Goal: Browse casually

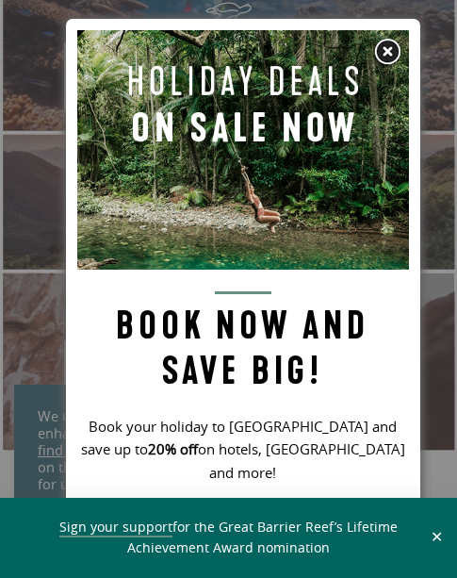
scroll to position [50, 0]
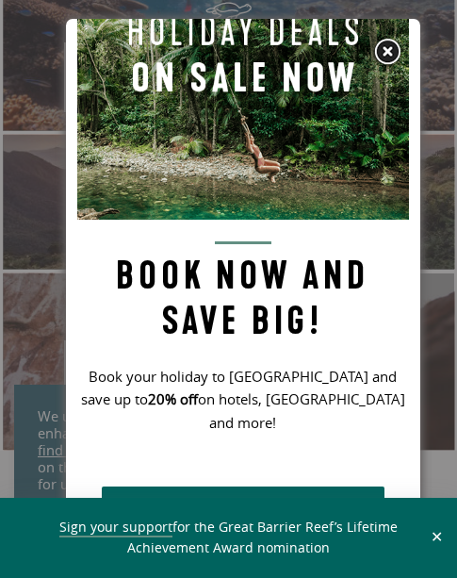
click at [385, 46] on img at bounding box center [387, 52] width 28 height 28
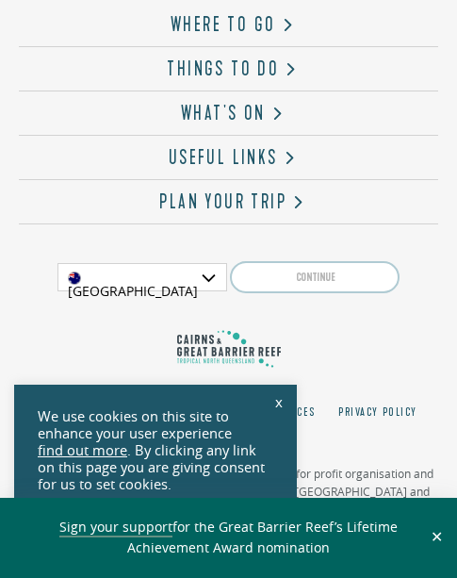
scroll to position [5727, 0]
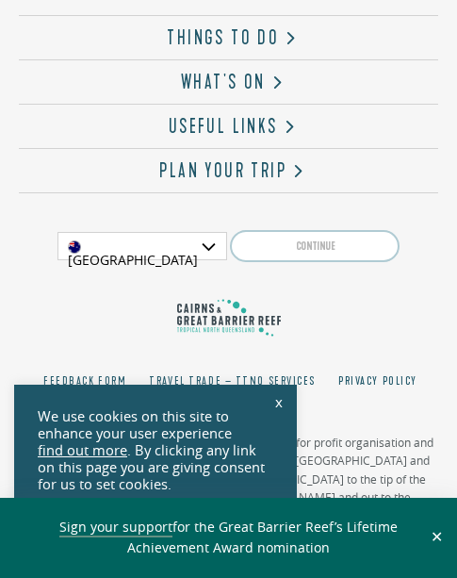
scroll to position [5727, 0]
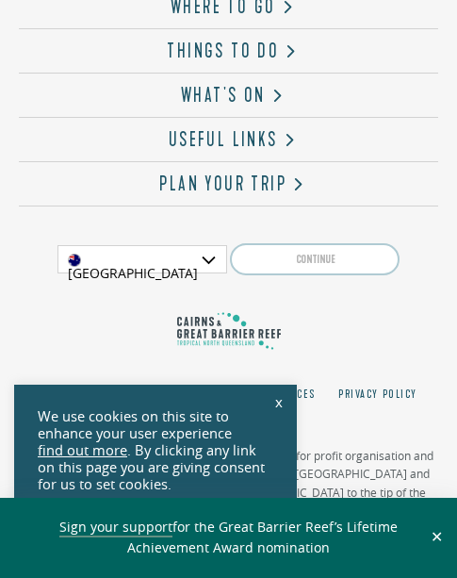
scroll to position [5727, 0]
